Goal: Understand process/instructions: Learn how to perform a task or action

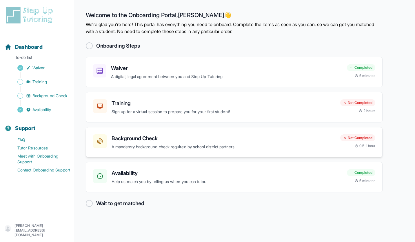
click at [155, 137] on h3 "Background Check" at bounding box center [224, 138] width 224 height 8
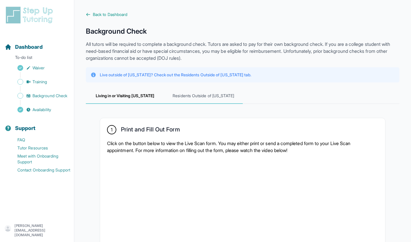
click at [212, 97] on span "Residents Outside of [US_STATE]" at bounding box center [203, 96] width 78 height 16
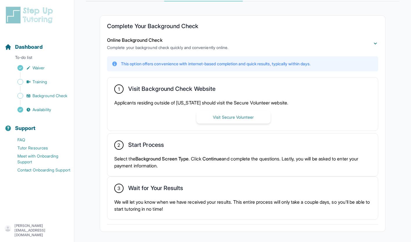
scroll to position [68, 0]
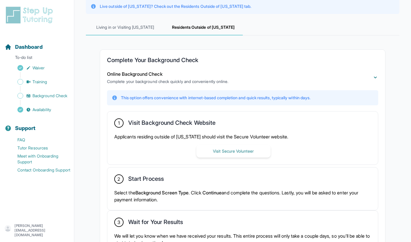
click at [134, 28] on span "Living in or Visiting [US_STATE]" at bounding box center [125, 28] width 78 height 16
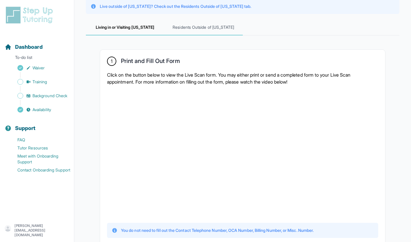
click at [181, 26] on span "Residents Outside of [US_STATE]" at bounding box center [203, 28] width 78 height 16
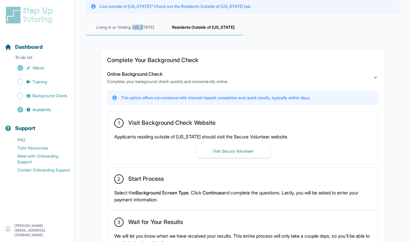
click at [136, 34] on span "Living in or Visiting [US_STATE]" at bounding box center [125, 28] width 78 height 16
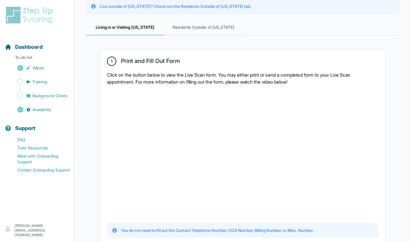
drag, startPoint x: 135, startPoint y: 34, endPoint x: 115, endPoint y: 46, distance: 23.1
click at [192, 20] on span "Residents Outside of [US_STATE]" at bounding box center [203, 28] width 78 height 16
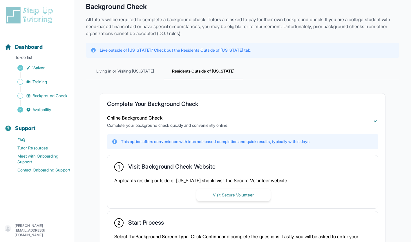
scroll to position [10, 0]
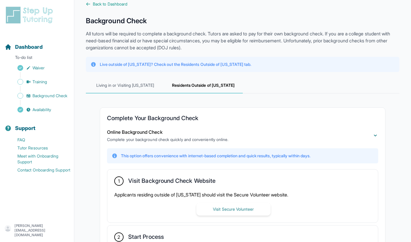
click at [138, 89] on span "Living in or Visiting [US_STATE]" at bounding box center [125, 86] width 78 height 16
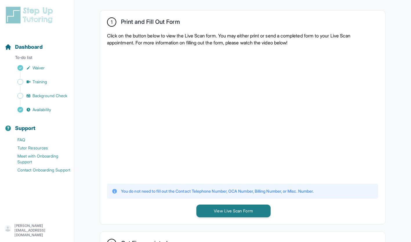
scroll to position [97, 0]
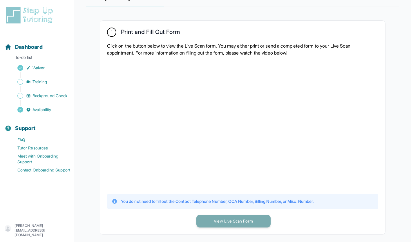
click at [249, 227] on button "View Live Scan Form" at bounding box center [233, 221] width 74 height 13
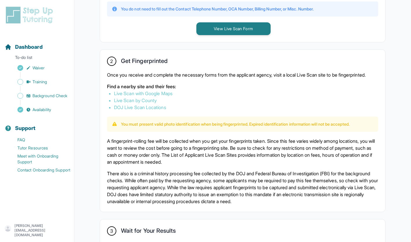
scroll to position [300, 0]
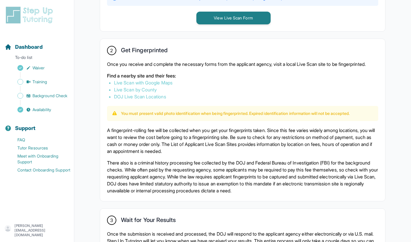
click at [160, 86] on link "Live Scan with Google Maps" at bounding box center [143, 83] width 59 height 6
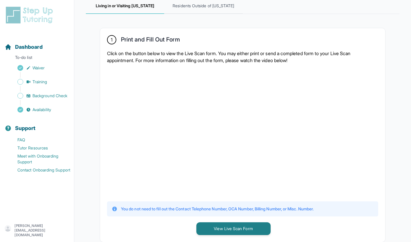
scroll to position [101, 0]
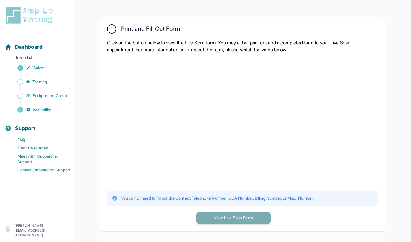
click at [222, 217] on button "View Live Scan Form" at bounding box center [233, 217] width 74 height 13
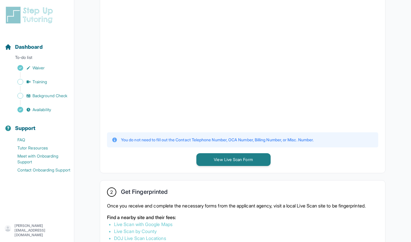
scroll to position [159, 0]
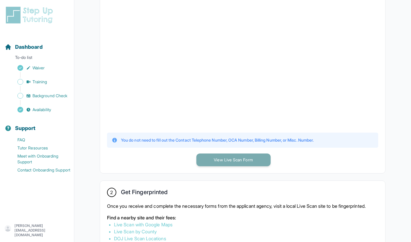
click at [206, 163] on button "View Live Scan Form" at bounding box center [233, 159] width 74 height 13
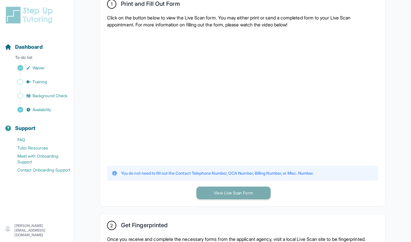
scroll to position [116, 0]
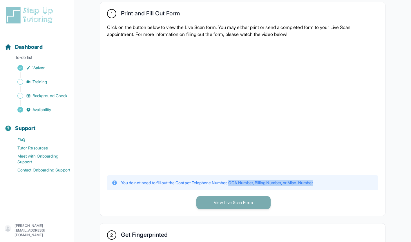
drag, startPoint x: 236, startPoint y: 185, endPoint x: 326, endPoint y: 183, distance: 90.2
click at [313, 183] on p "You do not need to fill out the Contact Telephone Number, OCA Number, Billing N…" at bounding box center [217, 183] width 193 height 6
drag, startPoint x: 326, startPoint y: 183, endPoint x: 345, endPoint y: 119, distance: 66.1
click at [345, 119] on div at bounding box center [242, 105] width 271 height 127
